Goal: Transaction & Acquisition: Purchase product/service

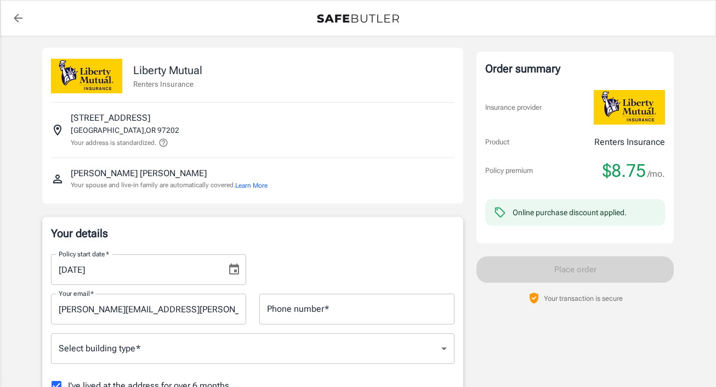
scroll to position [95, 0]
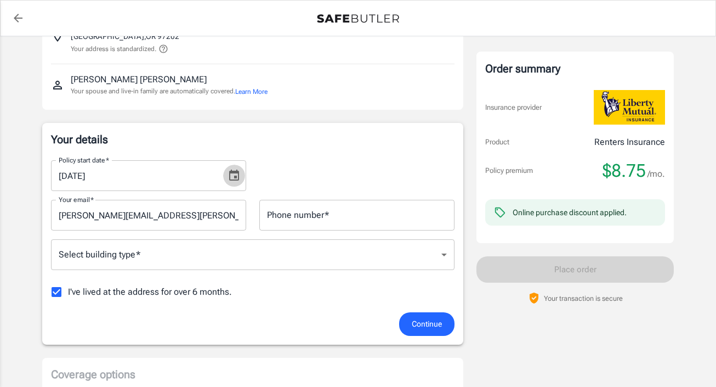
click at [235, 180] on icon "Choose date, selected date is Sep 14, 2025" at bounding box center [234, 175] width 13 height 13
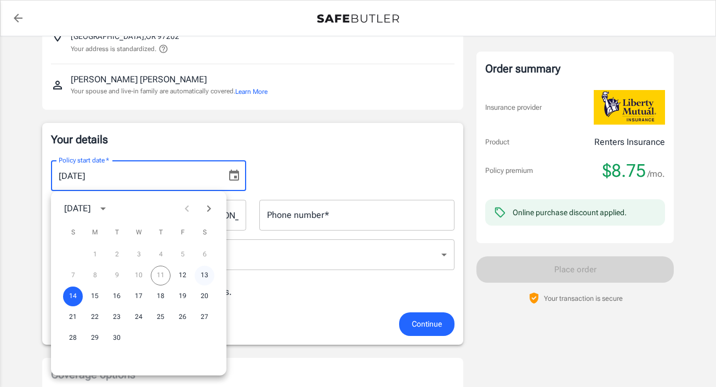
click at [200, 274] on button "13" at bounding box center [205, 276] width 20 height 20
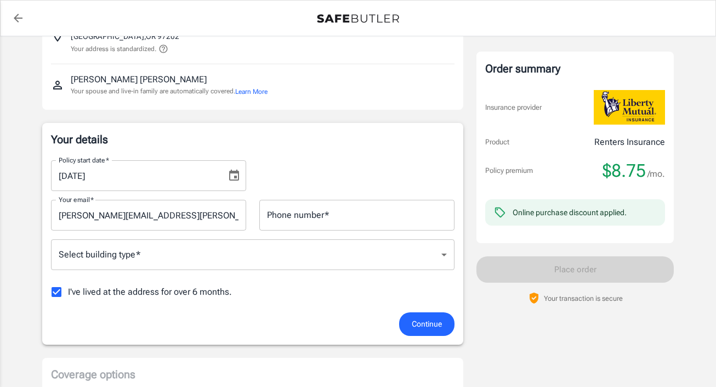
type input "[DATE]"
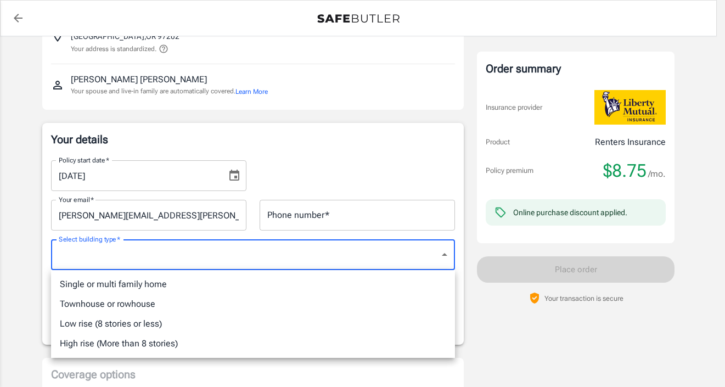
click at [198, 324] on li "Low rise (8 stories or less)" at bounding box center [253, 324] width 404 height 20
type input "lowrise"
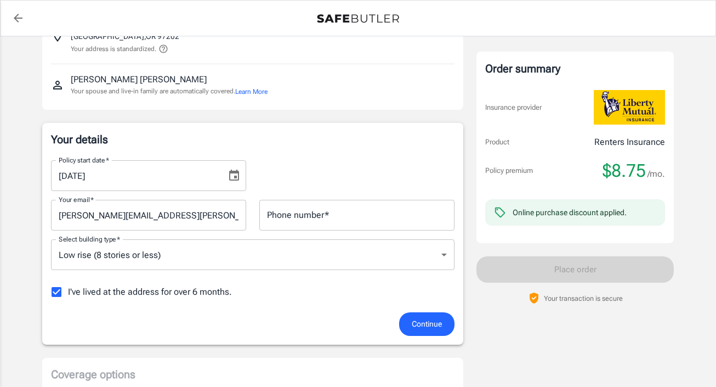
click at [184, 294] on span "I've lived at the address for over 6 months." at bounding box center [150, 291] width 164 height 13
click at [68, 294] on input "I've lived at the address for over 6 months." at bounding box center [56, 291] width 23 height 23
checkbox input "false"
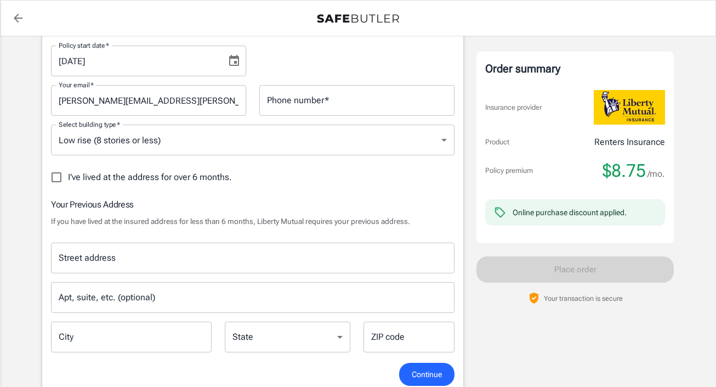
scroll to position [211, 0]
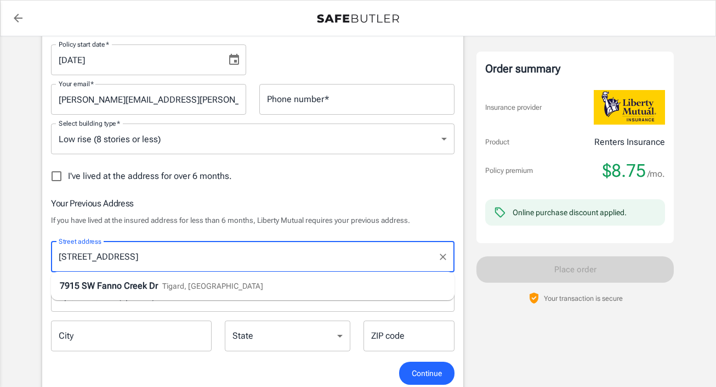
type input "[STREET_ADDRESS]"
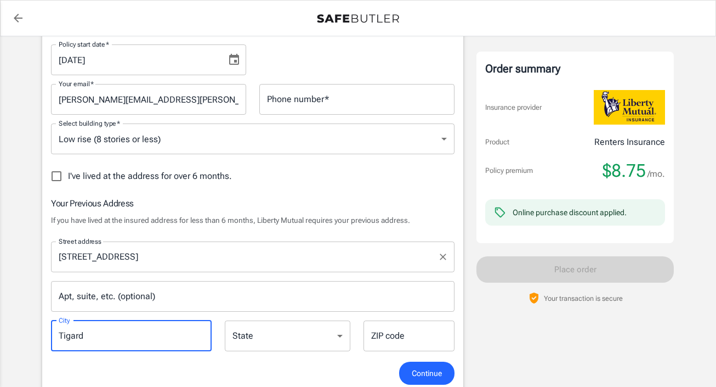
type input "Tigard"
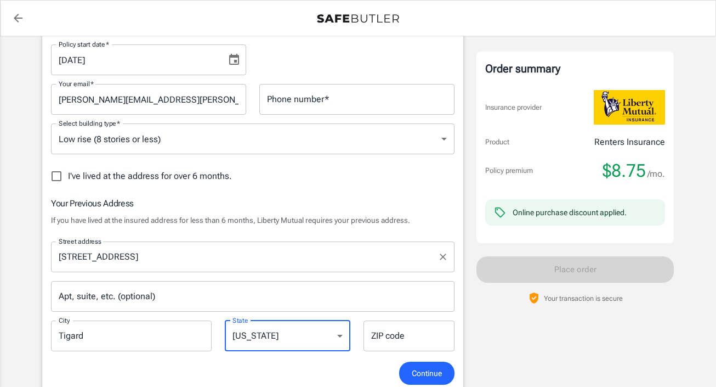
select select "OR"
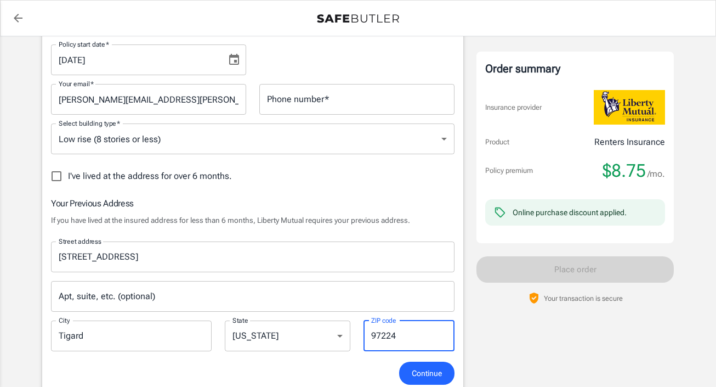
type input "97224"
click at [336, 371] on div "Continue" at bounding box center [252, 374] width 417 height 24
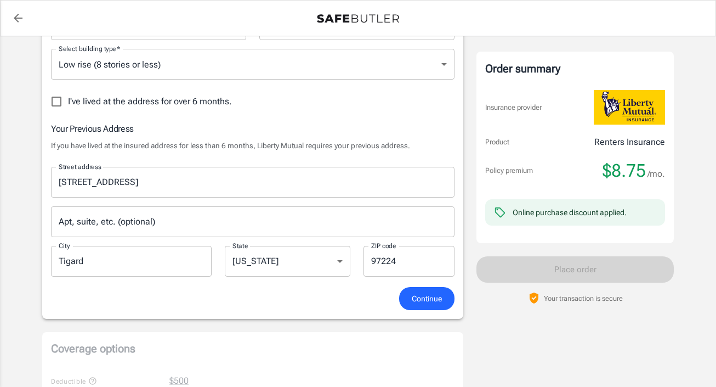
click at [424, 303] on span "Continue" at bounding box center [427, 299] width 30 height 14
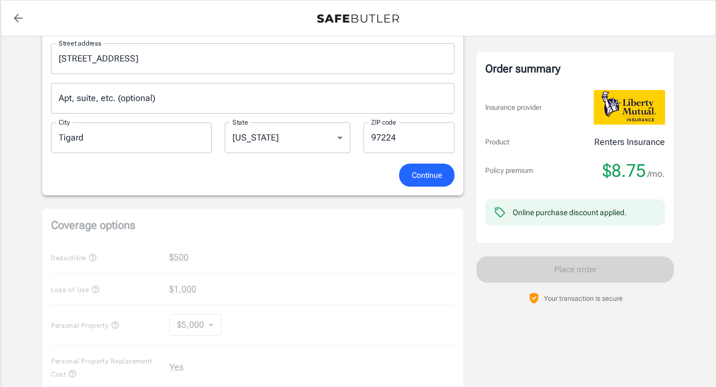
scroll to position [436, 0]
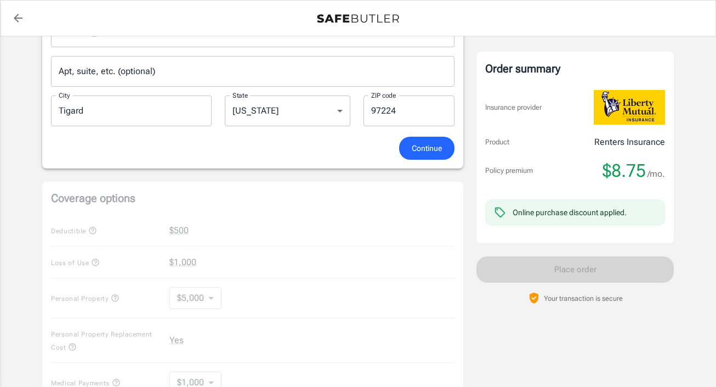
type input "5419449364"
click at [419, 148] on span "Continue" at bounding box center [427, 149] width 30 height 14
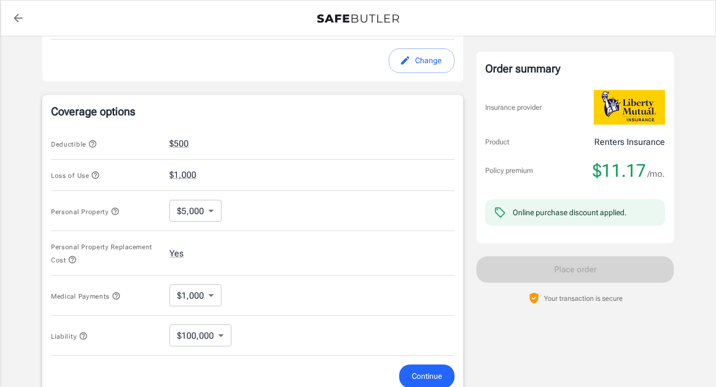
scroll to position [400, 0]
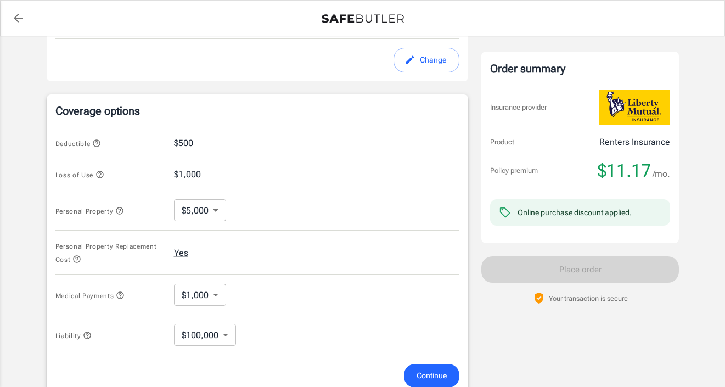
click at [212, 212] on body "Policy premium $ 11.17 /mo Liberty Mutual Renters Insurance [STREET_ADDRESS] Yo…" at bounding box center [362, 139] width 725 height 1078
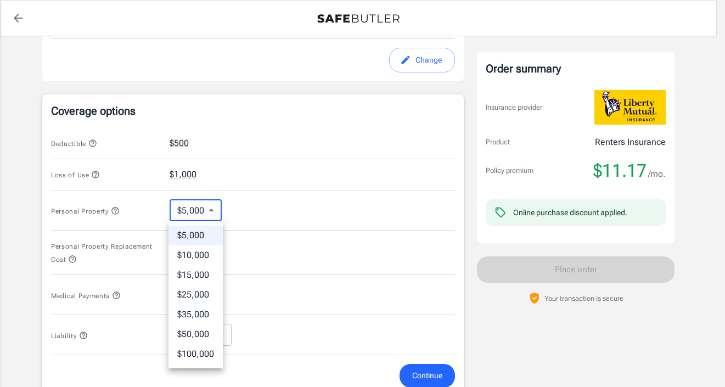
click at [185, 280] on li "$15,000" at bounding box center [195, 275] width 54 height 20
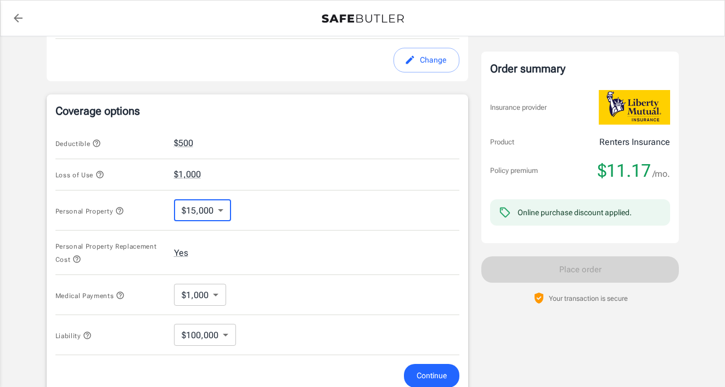
type input "15000"
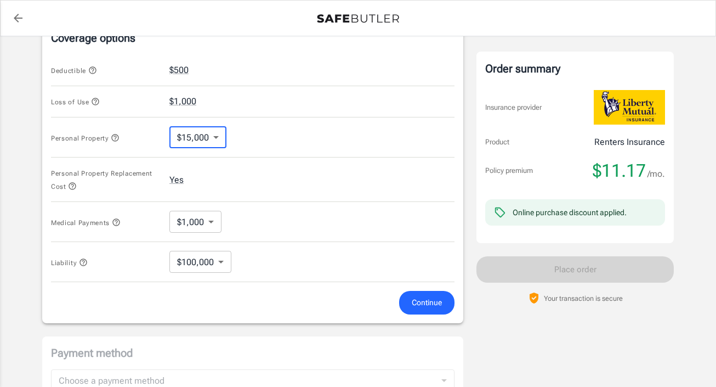
scroll to position [475, 0]
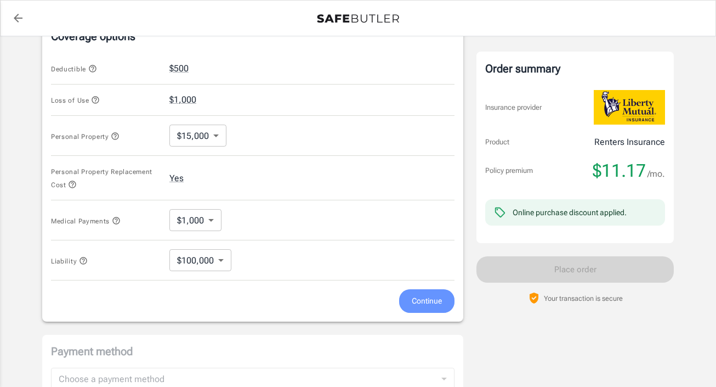
click at [415, 301] on span "Continue" at bounding box center [427, 301] width 30 height 14
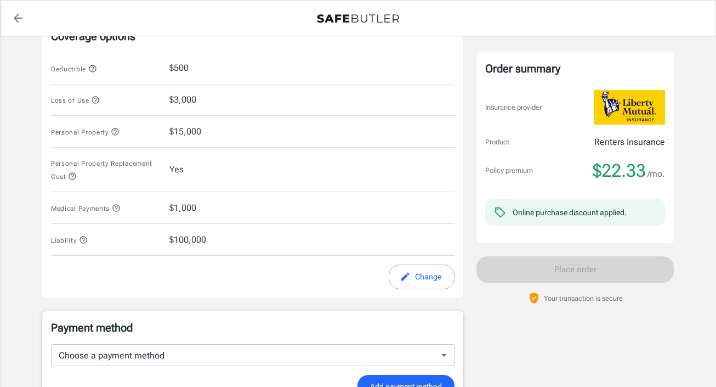
scroll to position [639, 0]
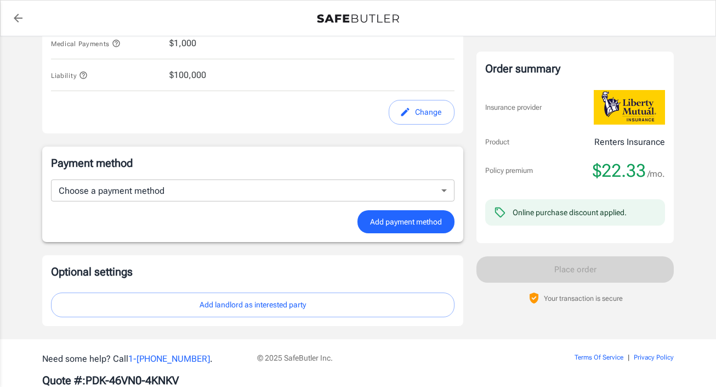
click at [647, 2] on div at bounding box center [358, 18] width 715 height 35
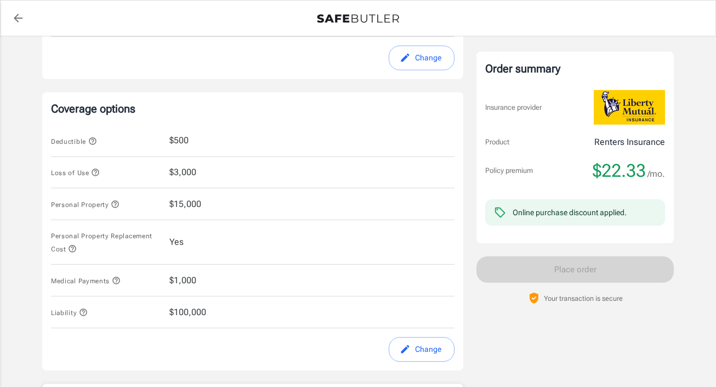
scroll to position [402, 0]
click at [424, 353] on button "Change" at bounding box center [422, 349] width 66 height 25
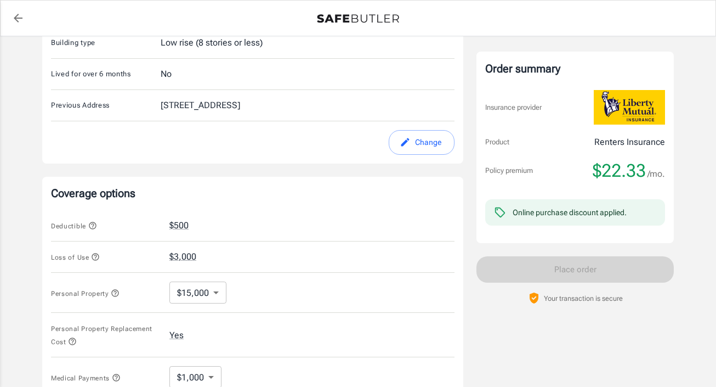
scroll to position [202, 0]
